Goal: Task Accomplishment & Management: Manage account settings

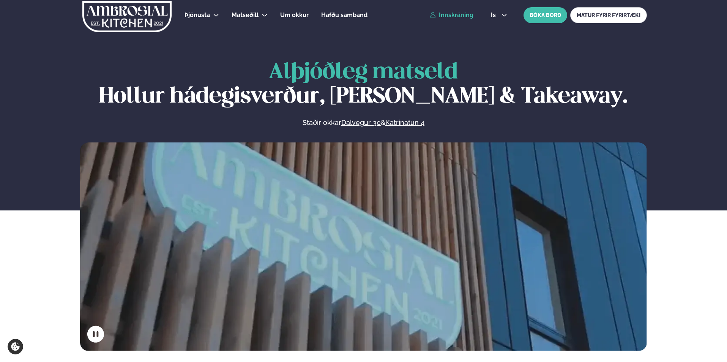
click at [446, 14] on link "Innskráning" at bounding box center [452, 15] width 44 height 7
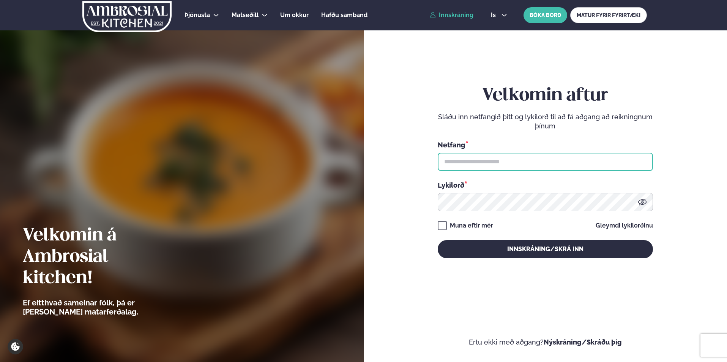
type input "**********"
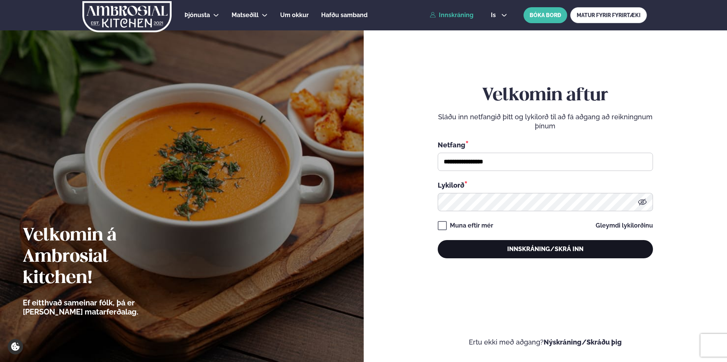
click at [488, 247] on button "Innskráning/Skrá inn" at bounding box center [544, 249] width 215 height 18
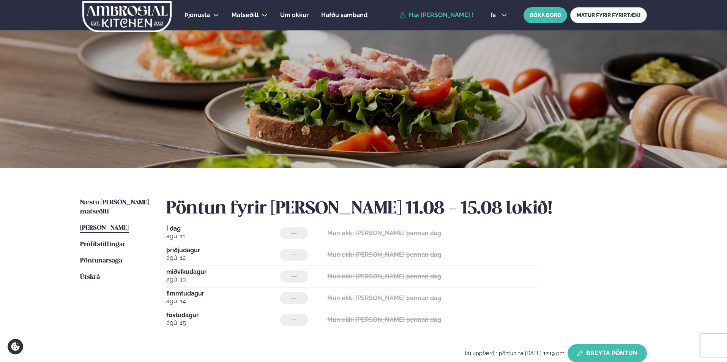
click at [622, 350] on button "Breyta Pöntun" at bounding box center [606, 353] width 79 height 18
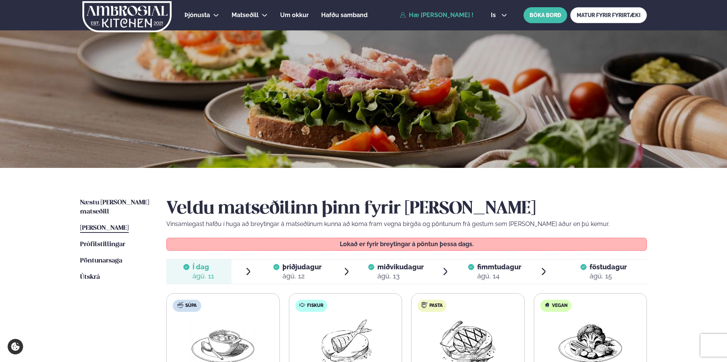
click at [297, 270] on span "þriðjudagur" at bounding box center [301, 267] width 39 height 8
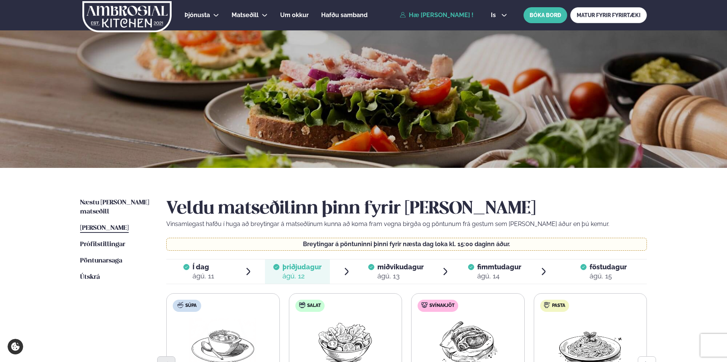
drag, startPoint x: 726, startPoint y: 46, endPoint x: 725, endPoint y: 65, distance: 19.4
click at [725, 65] on div at bounding box center [363, 98] width 727 height 137
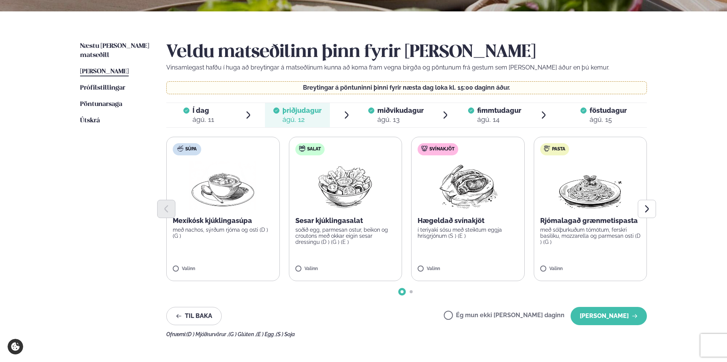
scroll to position [178, 0]
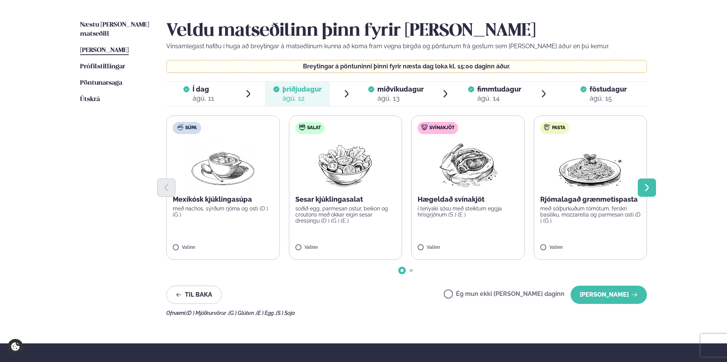
click at [649, 190] on icon "Next slide" at bounding box center [646, 187] width 9 height 9
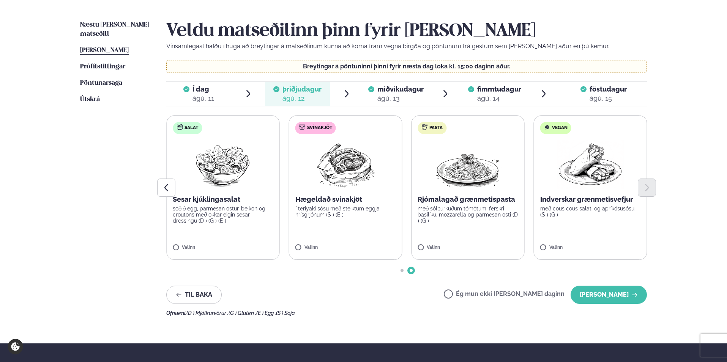
click at [389, 93] on span "miðvikudagur" at bounding box center [400, 89] width 46 height 8
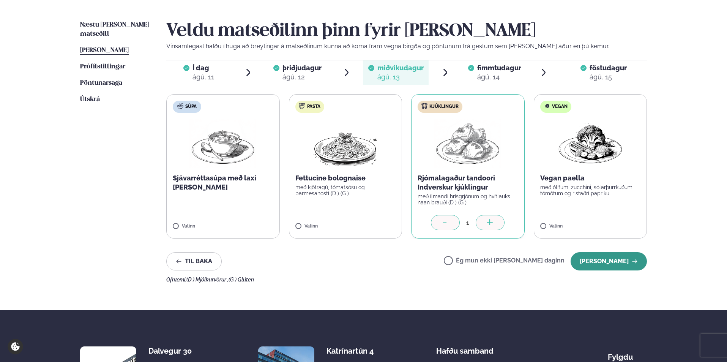
click at [629, 266] on button "[PERSON_NAME]" at bounding box center [608, 261] width 76 height 18
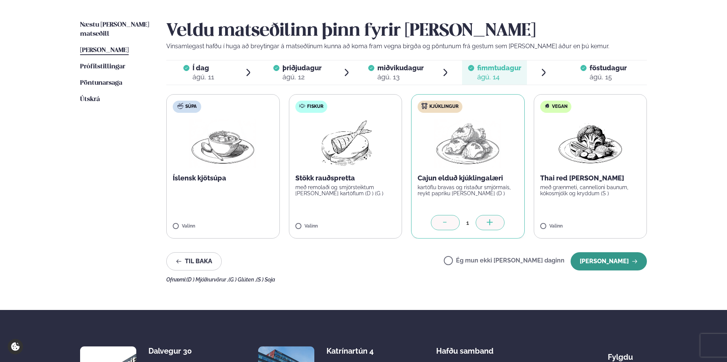
click at [595, 261] on button "[PERSON_NAME]" at bounding box center [608, 261] width 76 height 18
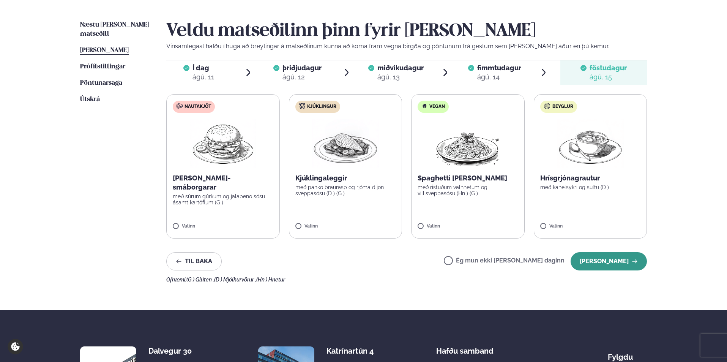
click at [607, 269] on button "[PERSON_NAME]" at bounding box center [608, 261] width 76 height 18
